Goal: Task Accomplishment & Management: Manage account settings

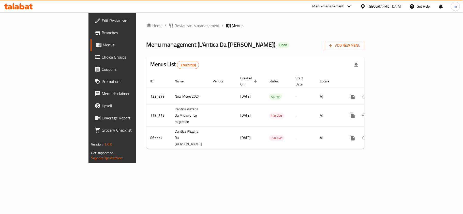
click at [102, 58] on span "Choice Groups" at bounding box center [132, 57] width 60 height 6
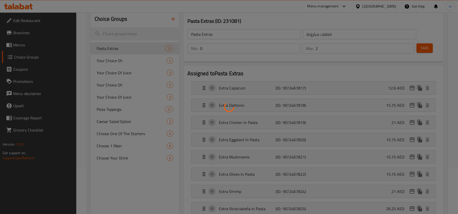
scroll to position [34, 0]
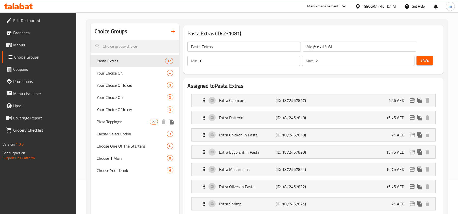
click at [137, 121] on span "Pizza Toppings:" at bounding box center [123, 122] width 53 height 6
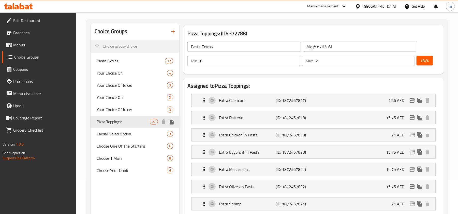
type input "Pizza Toppings:"
type input "إضافات البيتزا:"
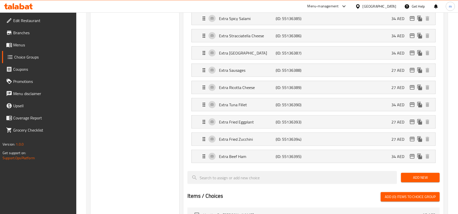
scroll to position [440, 0]
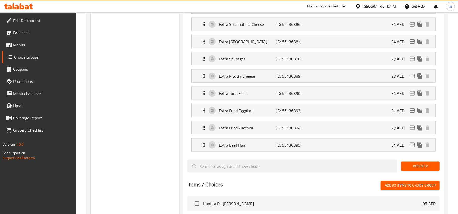
click at [340, 154] on li "Extra Beef Ham (ID: 55136395) 34 AED Name (En) Extra Beef Ham Name (En) Name (A…" at bounding box center [313, 145] width 252 height 17
click at [334, 146] on div "Extra Beef Ham (ID: 55136395) 34 AED" at bounding box center [315, 145] width 228 height 13
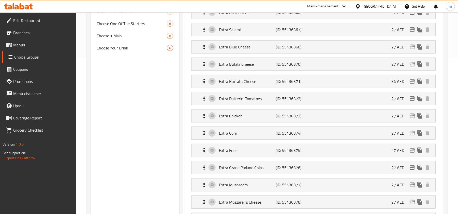
scroll to position [68, 0]
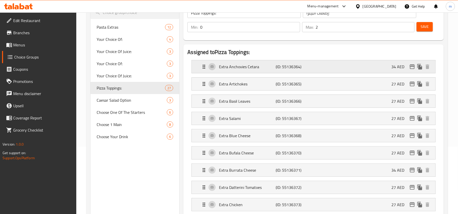
click at [292, 72] on div "Extra Anchovies Cetara (ID: 55136364) 34 AED" at bounding box center [315, 66] width 228 height 13
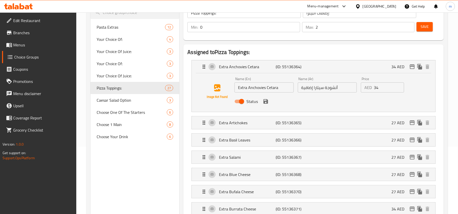
click at [330, 93] on div "Name (Ar) أنشوجة سيتارا إضافية Name (Ar)" at bounding box center [327, 85] width 63 height 20
drag, startPoint x: 299, startPoint y: 87, endPoint x: 350, endPoint y: 97, distance: 52.0
click at [350, 97] on div "Name (En) Extra Anchovies Cetara Name (En) Name (Ar) أنشوجة سيتارا إضافية Name …" at bounding box center [326, 91] width 189 height 33
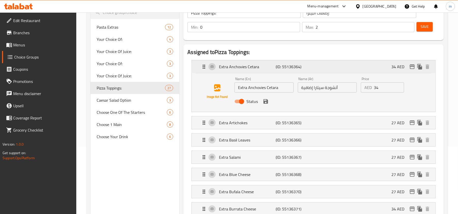
click at [316, 67] on div "Extra Anchovies Cetara (ID: 55136364) 34 AED" at bounding box center [315, 66] width 228 height 13
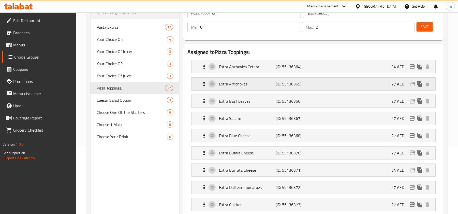
click at [269, 78] on div "Extra Artichokes (ID: 55136365) 27 AED" at bounding box center [315, 84] width 228 height 13
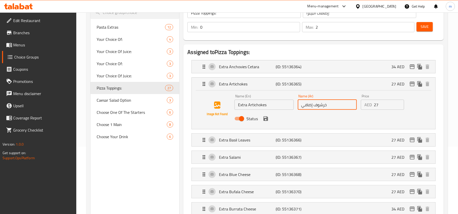
drag, startPoint x: 300, startPoint y: 105, endPoint x: 334, endPoint y: 107, distance: 33.8
click at [334, 107] on input "خرشوف إضافي" at bounding box center [327, 105] width 59 height 10
click at [258, 83] on p "Extra Artichokes" at bounding box center [247, 84] width 57 height 6
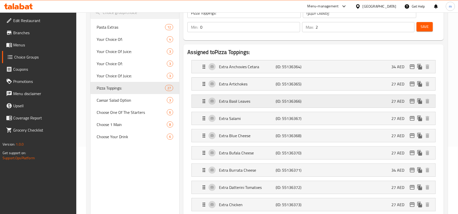
click at [281, 100] on p "(ID: 55136366)" at bounding box center [295, 101] width 38 height 6
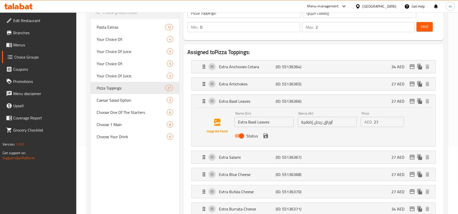
click at [310, 125] on input "أوراق ريحان إضافية" at bounding box center [327, 122] width 59 height 10
click at [294, 103] on p "(ID: 55136366)" at bounding box center [295, 101] width 38 height 6
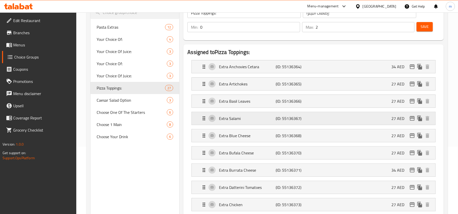
click at [289, 123] on div "Extra Salami (ID: 55136367) 27 AED" at bounding box center [315, 118] width 228 height 13
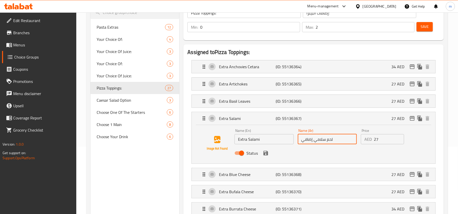
click at [309, 139] on input "لحم سلامي إضافي" at bounding box center [327, 139] width 59 height 10
click at [291, 121] on p "(ID: 55136367)" at bounding box center [295, 119] width 38 height 6
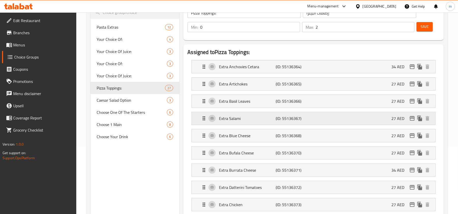
scroll to position [102, 0]
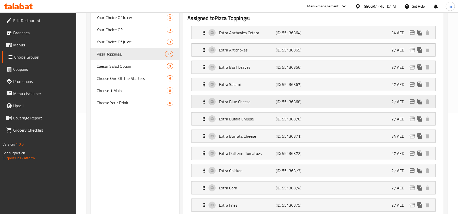
click at [288, 103] on p "(ID: 55136368)" at bounding box center [295, 102] width 38 height 6
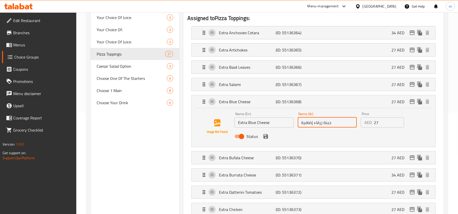
click at [315, 126] on input "جبنة زرقاء إضافية" at bounding box center [327, 123] width 59 height 10
click at [277, 100] on p "(ID: 55136368)" at bounding box center [295, 102] width 38 height 6
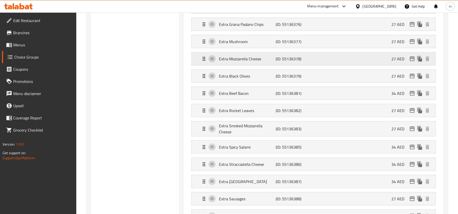
scroll to position [305, 0]
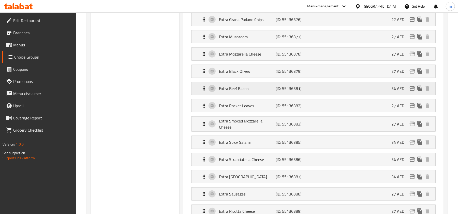
click at [286, 91] on p "(ID: 55136381)" at bounding box center [295, 89] width 38 height 6
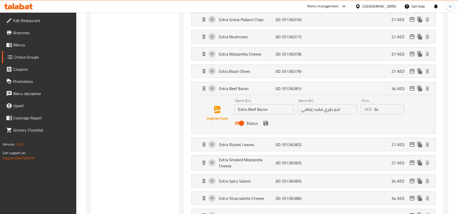
click at [320, 115] on input "لحم بقري مقدد إضافي" at bounding box center [327, 109] width 59 height 10
click at [317, 111] on input "لحم بقري مقدد إضافي" at bounding box center [327, 109] width 59 height 10
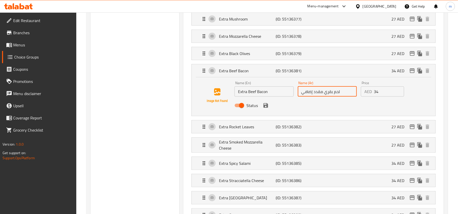
scroll to position [339, 0]
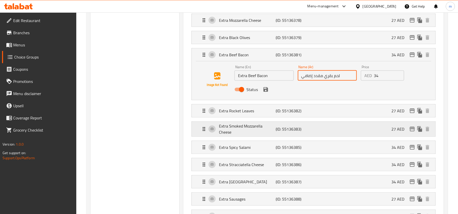
click at [291, 128] on p "(ID: 55136383)" at bounding box center [295, 129] width 38 height 6
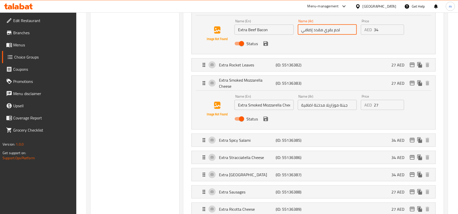
scroll to position [407, 0]
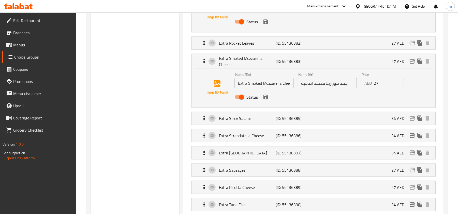
click at [321, 87] on input "جبنة موزاريلا مدخنة اضافية" at bounding box center [327, 83] width 59 height 10
